Goal: Check status: Check status

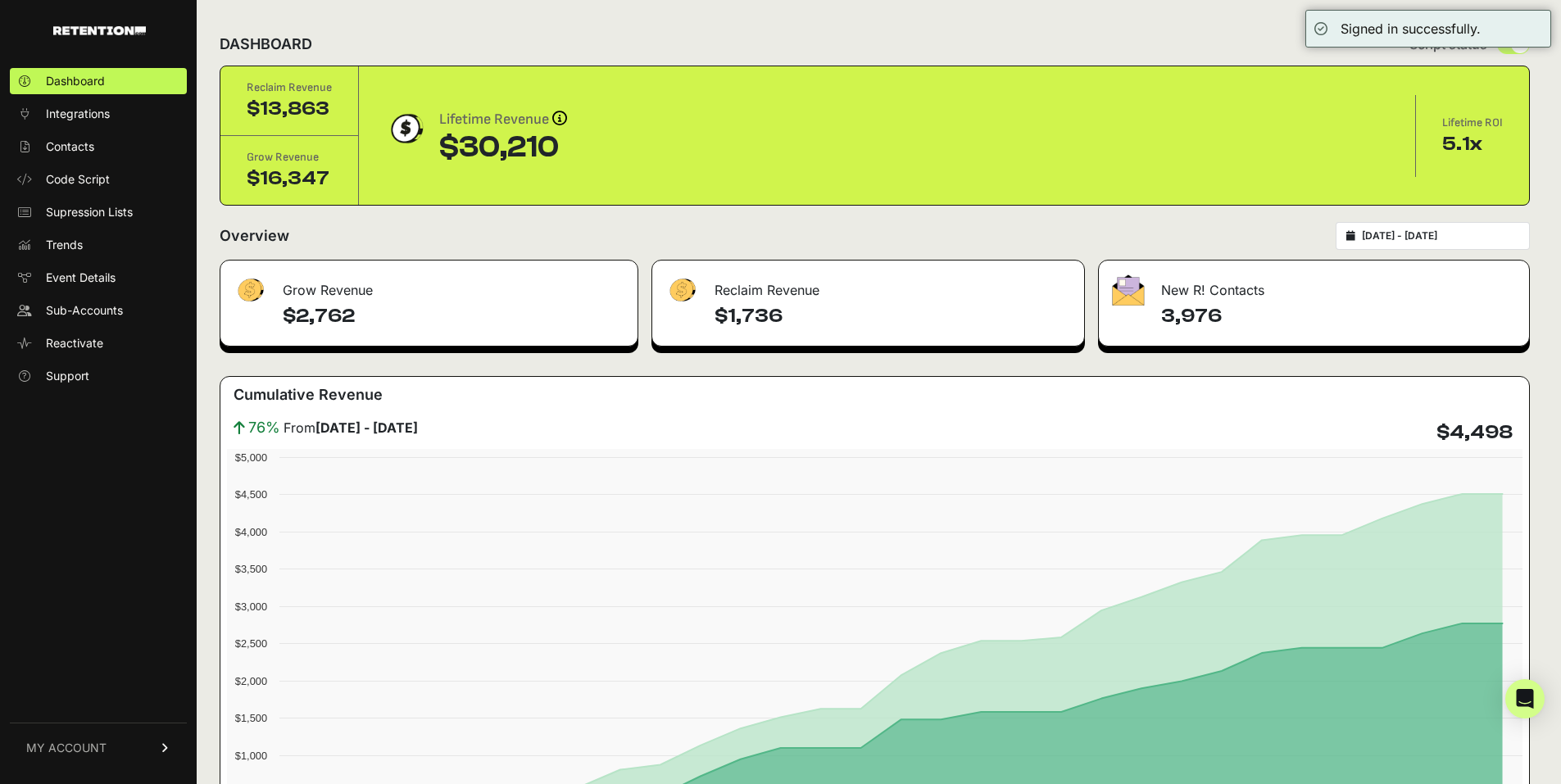
click at [1408, 227] on div "2025-08-17 - 2025-09-16" at bounding box center [1433, 235] width 194 height 28
type input "2025-08-17"
type input "2025-09-16"
click at [1404, 238] on input "2025-08-17 - 2025-09-16" at bounding box center [1440, 235] width 157 height 13
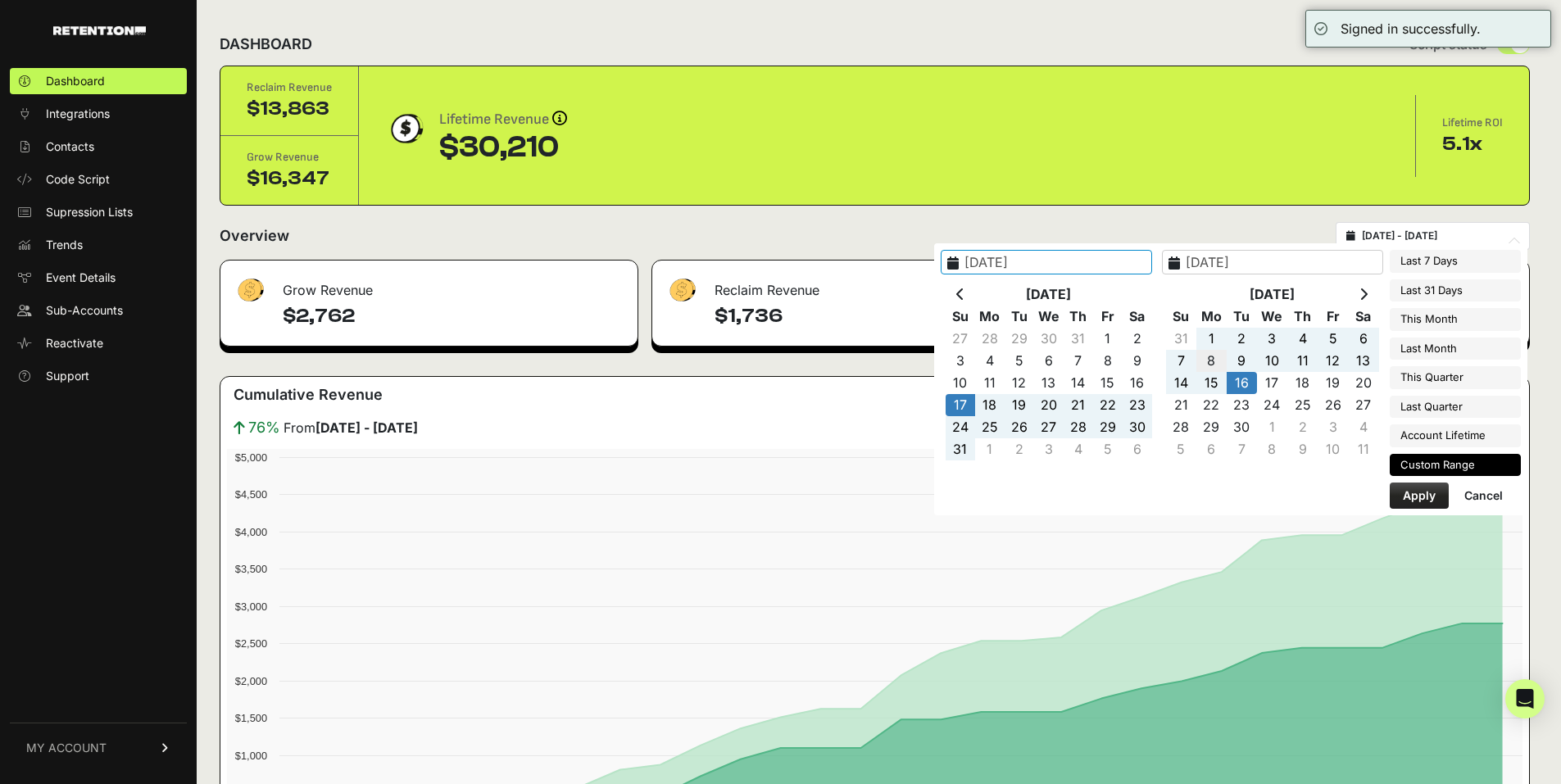
type input "[DATE]"
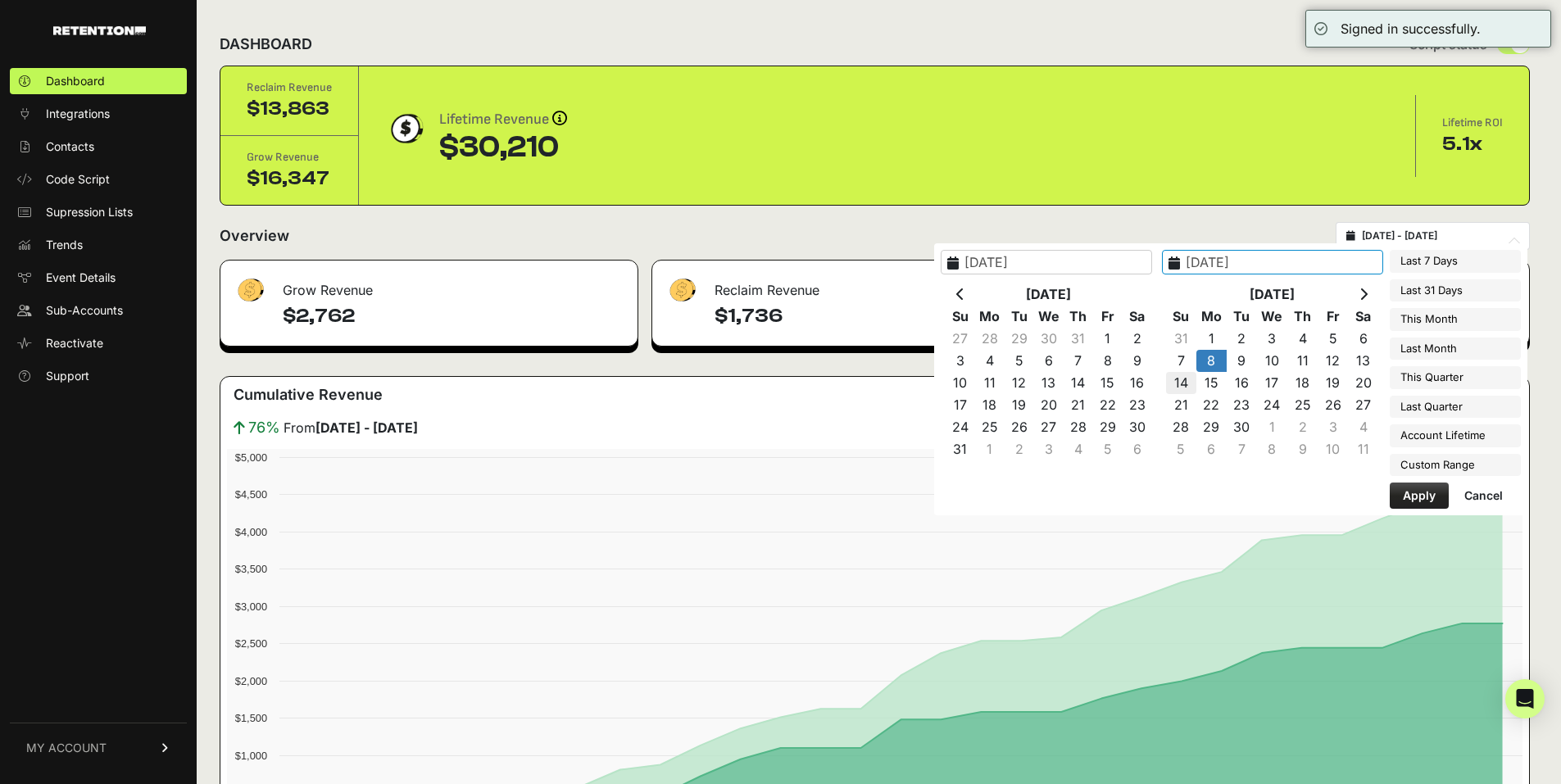
type input "[DATE]"
click at [1417, 496] on button "Apply" at bounding box center [1419, 495] width 59 height 26
type input "[DATE] - [DATE]"
